Goal: Task Accomplishment & Management: Manage account settings

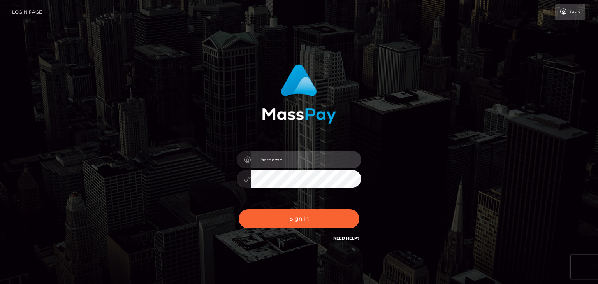
click at [310, 157] on input "text" at bounding box center [306, 160] width 111 height 18
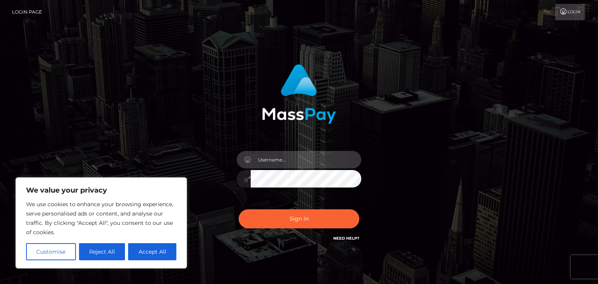
type input "[EMAIL_ADDRESS][DOMAIN_NAME]"
click at [239, 210] on button "Sign in" at bounding box center [299, 219] width 121 height 19
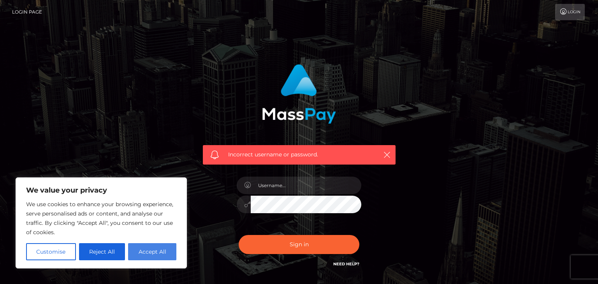
click at [164, 255] on button "Accept All" at bounding box center [152, 251] width 48 height 17
checkbox input "true"
